Goal: Information Seeking & Learning: Check status

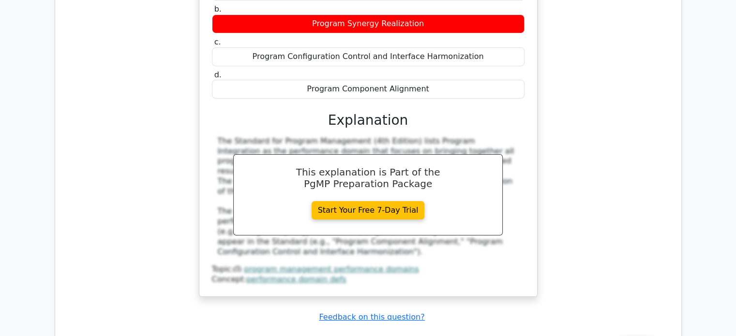
scroll to position [7388, 0]
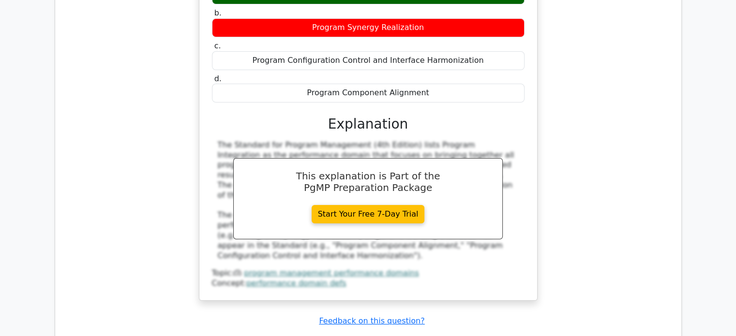
drag, startPoint x: 360, startPoint y: 83, endPoint x: 337, endPoint y: 96, distance: 27.1
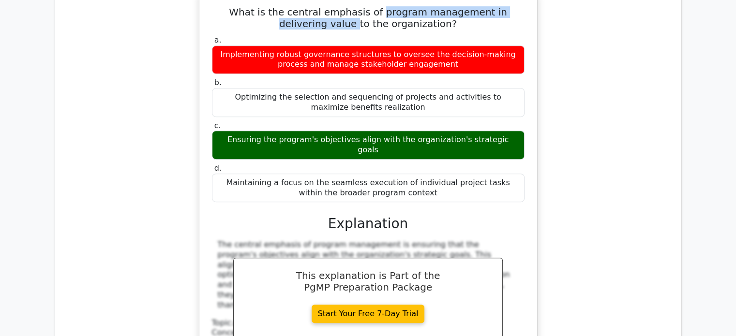
scroll to position [7794, 0]
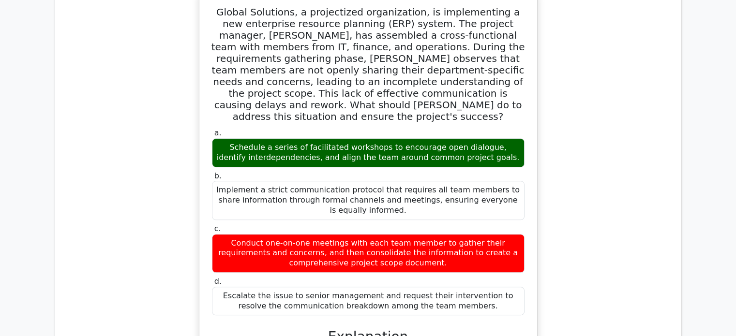
scroll to position [8362, 0]
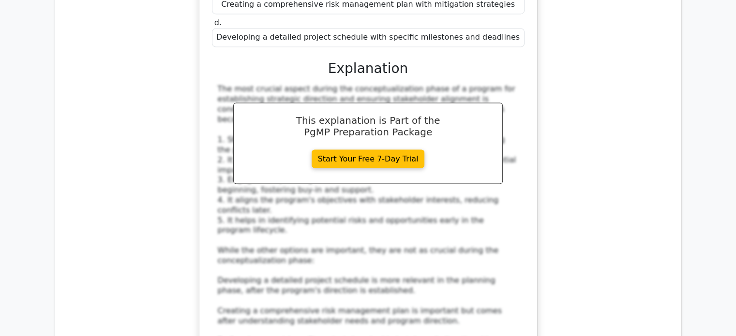
scroll to position [9103, 0]
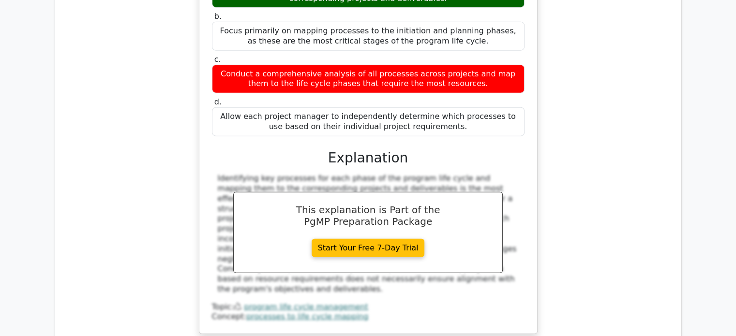
scroll to position [9702, 0]
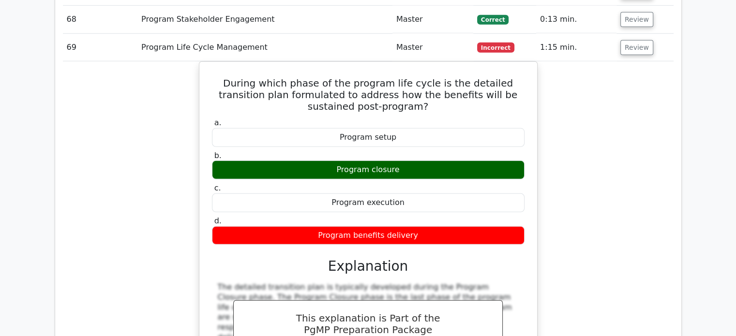
scroll to position [10244, 0]
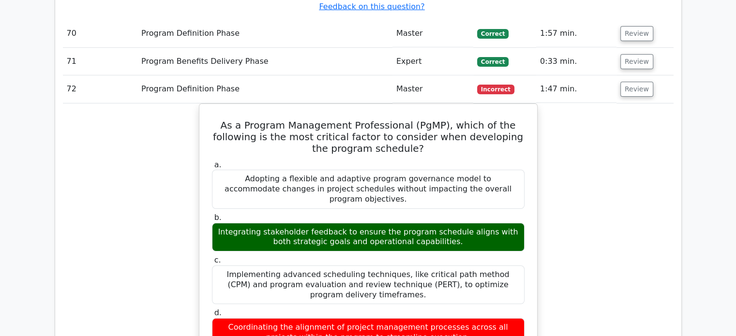
scroll to position [10741, 0]
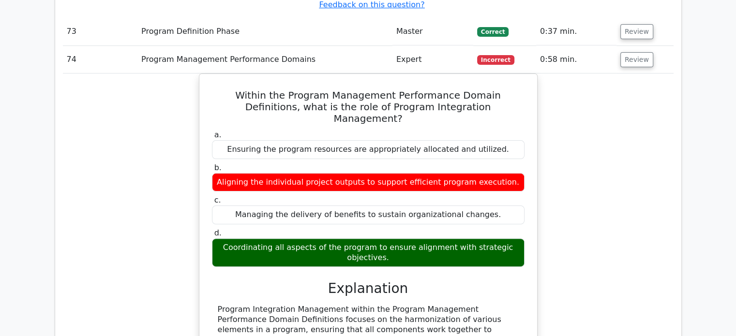
scroll to position [11308, 0]
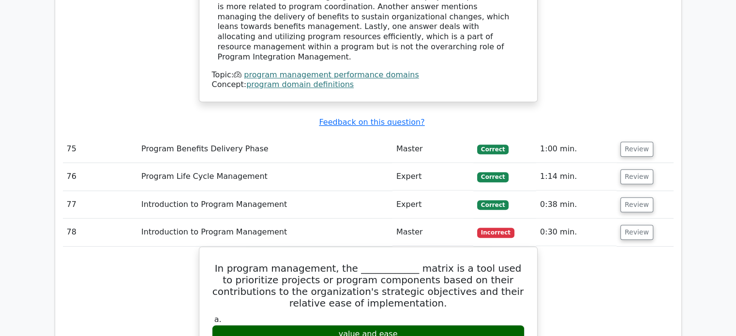
scroll to position [11778, 0]
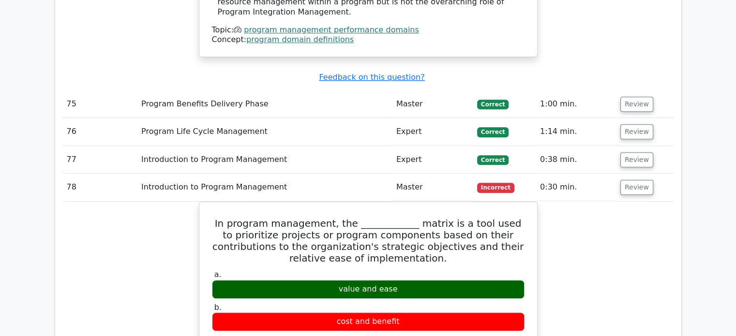
drag, startPoint x: 621, startPoint y: 133, endPoint x: 687, endPoint y: 173, distance: 76.8
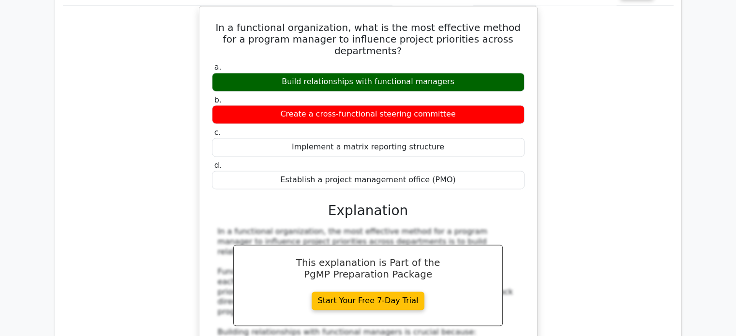
scroll to position [12468, 0]
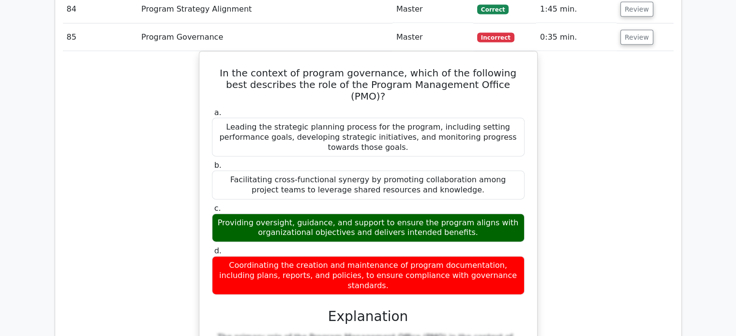
scroll to position [13262, 0]
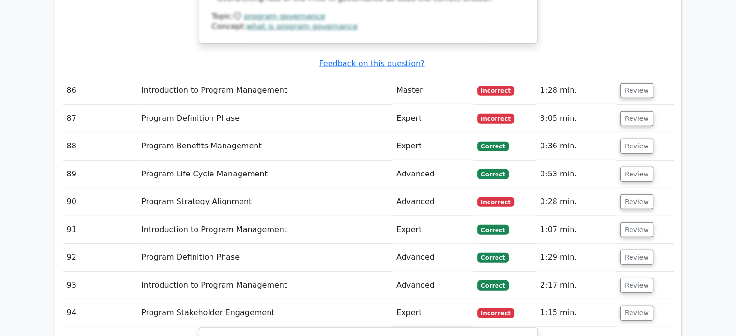
scroll to position [13668, 0]
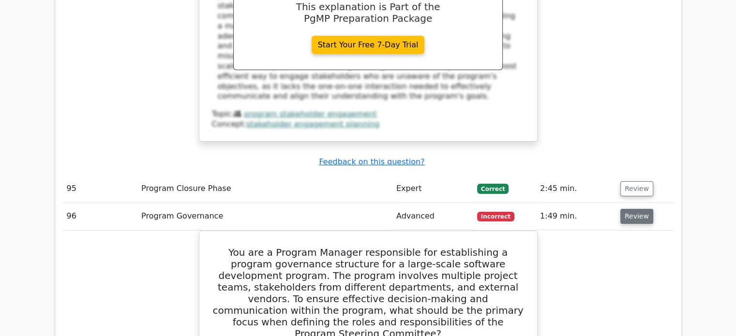
scroll to position [14307, 0]
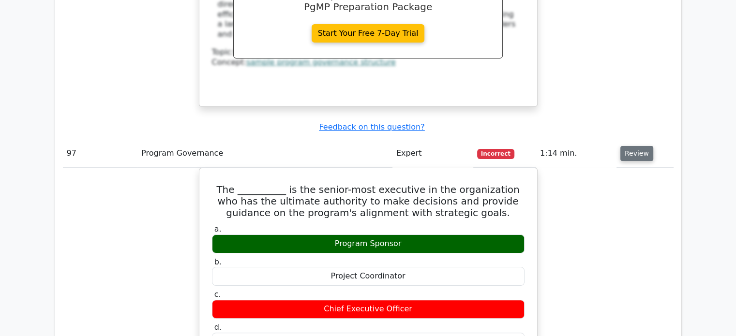
scroll to position [14888, 0]
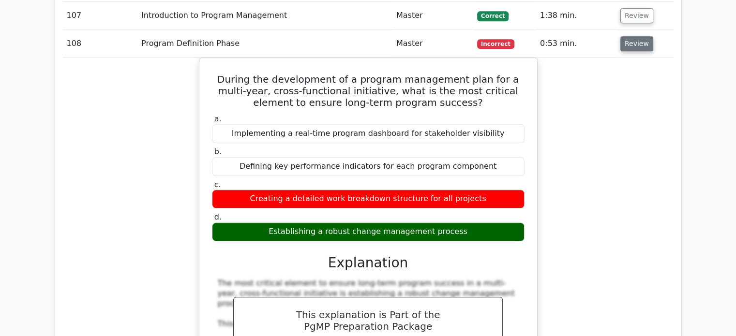
scroll to position [15700, 0]
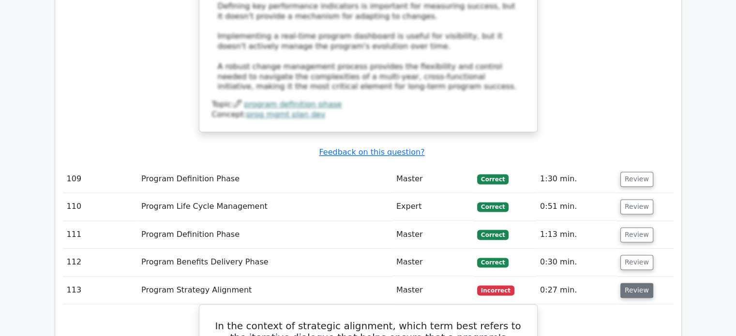
scroll to position [16320, 0]
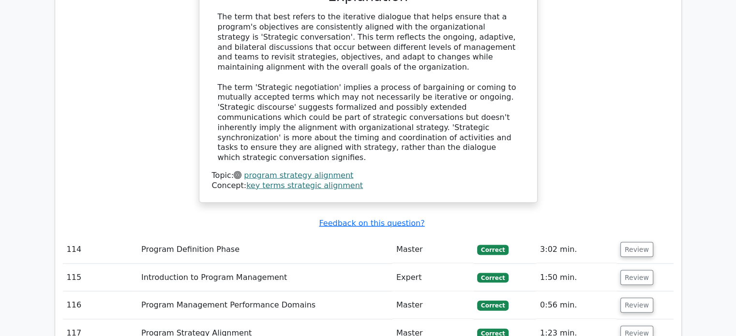
scroll to position [16842, 0]
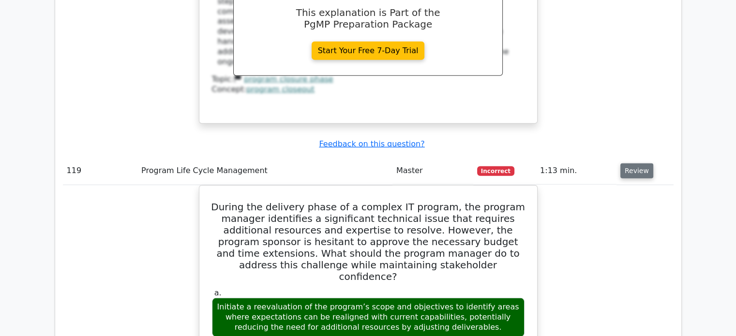
scroll to position [17481, 0]
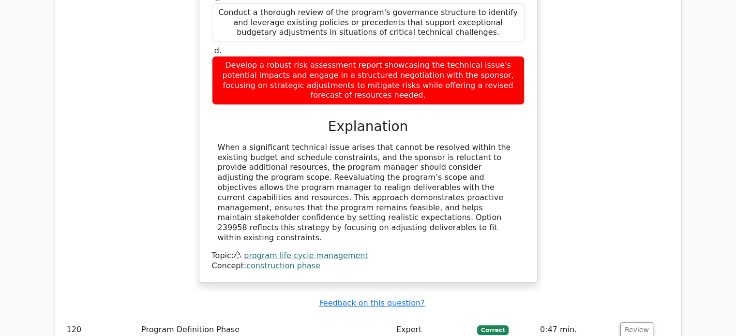
scroll to position [17926, 0]
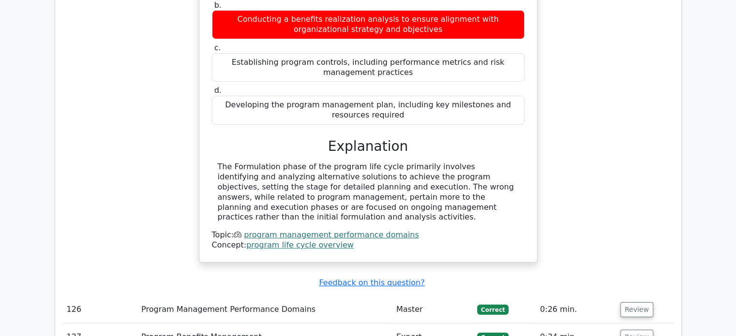
scroll to position [18526, 0]
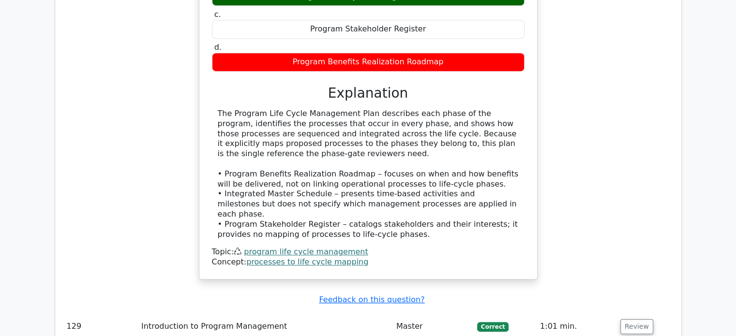
scroll to position [19010, 0]
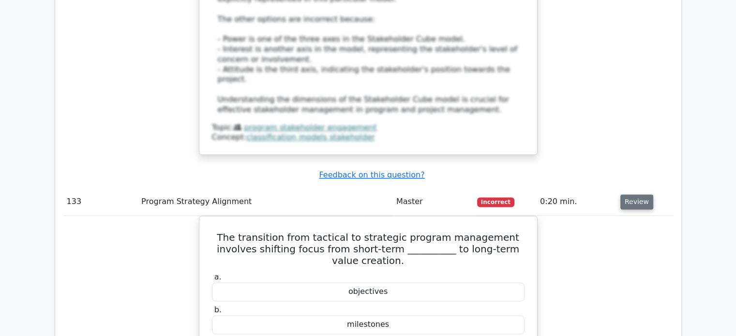
scroll to position [19707, 0]
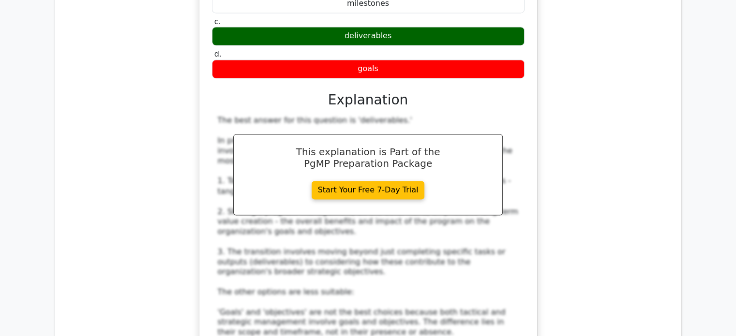
scroll to position [20152, 0]
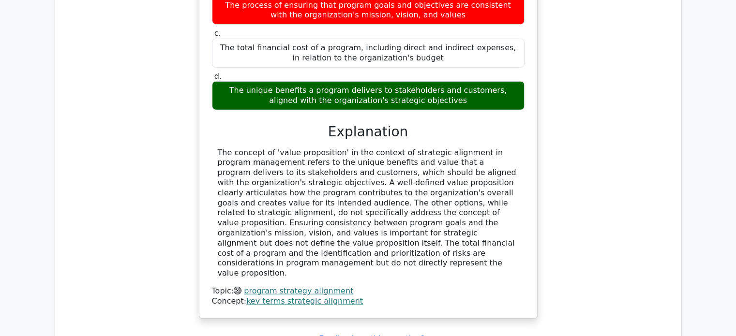
scroll to position [20771, 0]
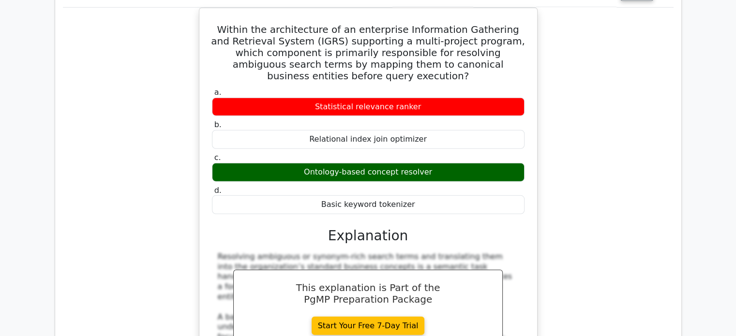
scroll to position [21197, 0]
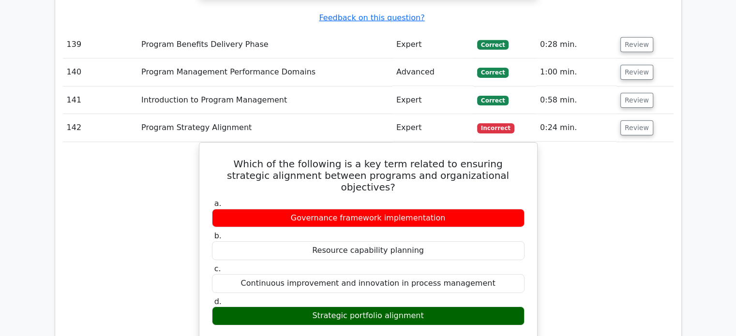
scroll to position [21584, 0]
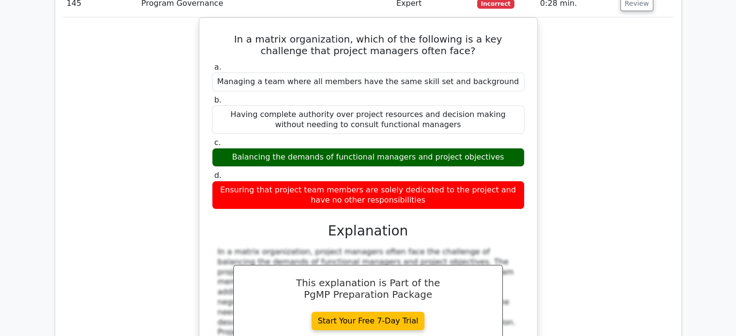
scroll to position [22222, 0]
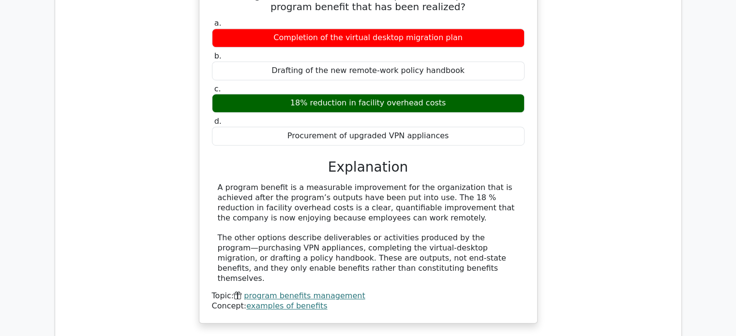
scroll to position [22764, 0]
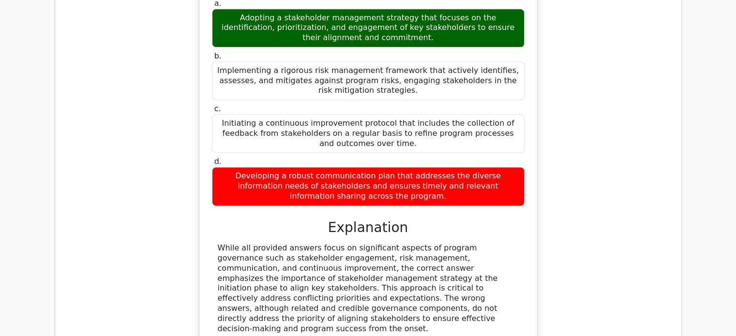
scroll to position [23403, 0]
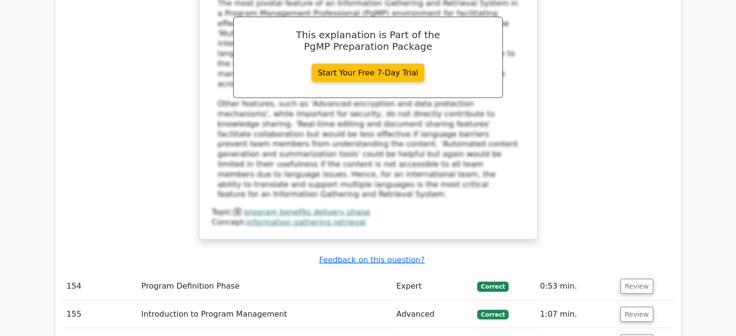
scroll to position [24100, 0]
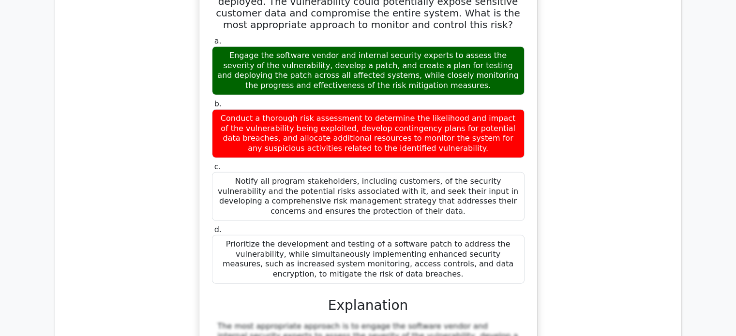
scroll to position [24603, 0]
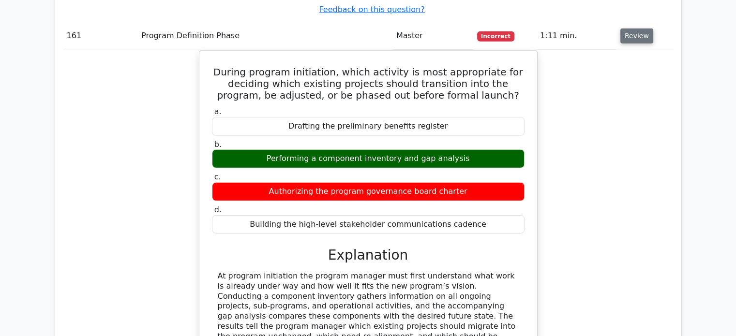
scroll to position [25048, 0]
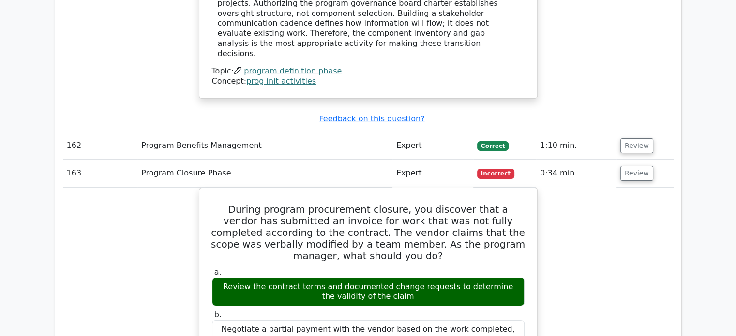
scroll to position [25493, 0]
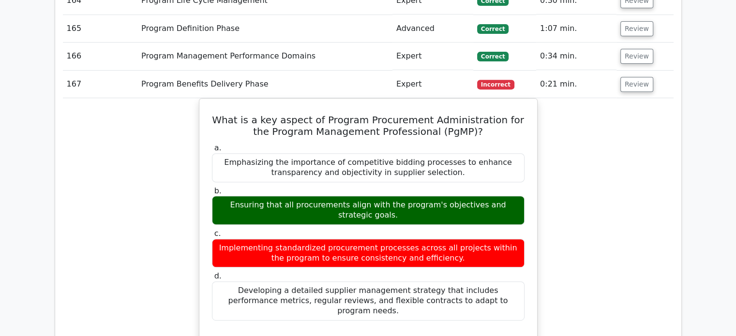
scroll to position [26151, 0]
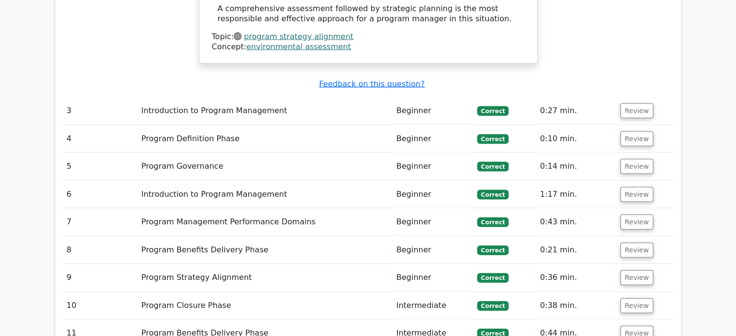
scroll to position [0, 0]
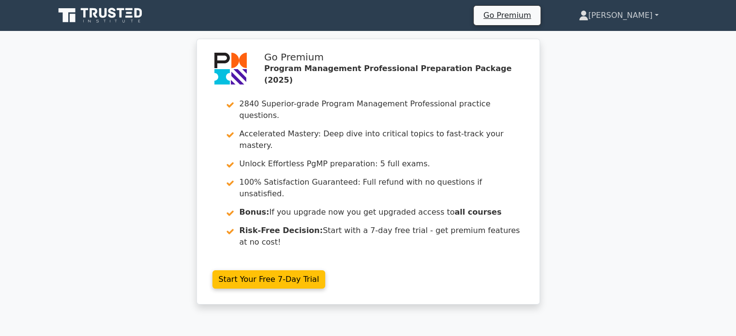
click at [631, 13] on link "[PERSON_NAME]" at bounding box center [618, 15] width 126 height 19
click at [606, 39] on link "Profile" at bounding box center [594, 37] width 76 height 15
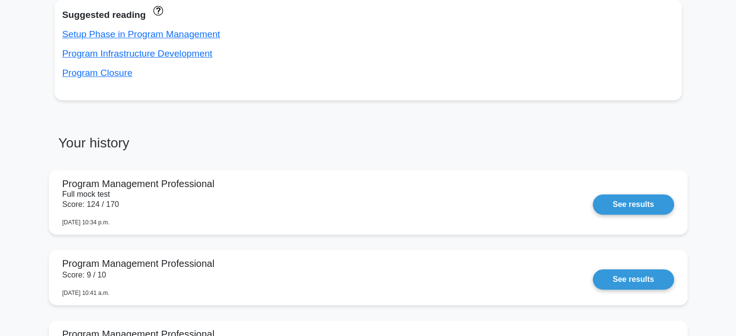
scroll to position [1581, 0]
